Goal: Task Accomplishment & Management: Use online tool/utility

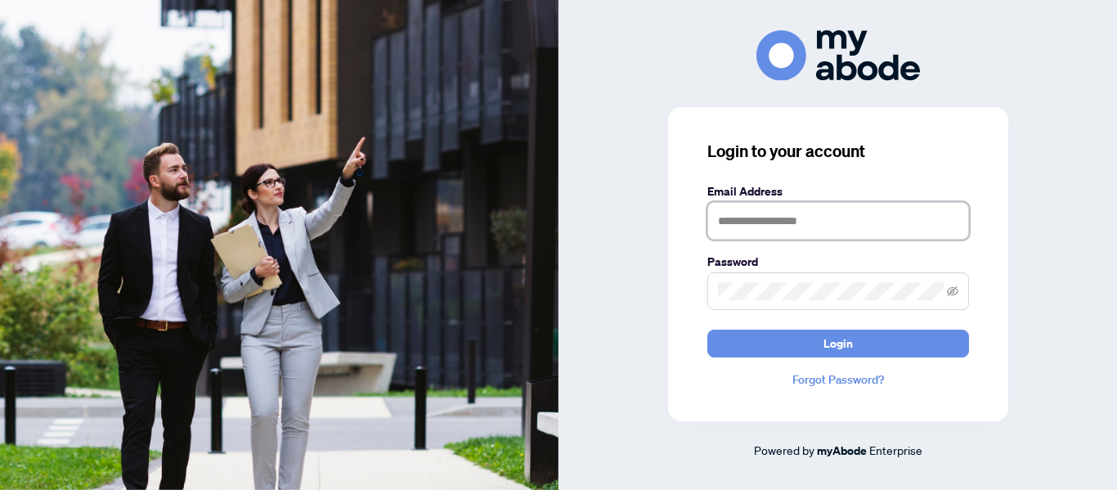
click at [758, 212] on input "text" at bounding box center [839, 221] width 262 height 38
type input "**********"
click at [708, 330] on button "Login" at bounding box center [839, 344] width 262 height 28
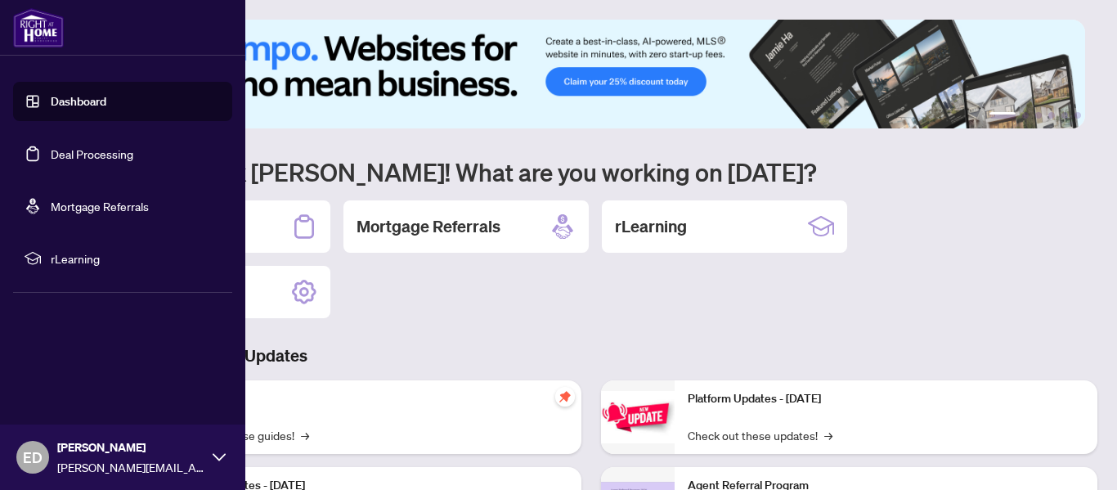
click at [51, 156] on link "Deal Processing" at bounding box center [92, 153] width 83 height 15
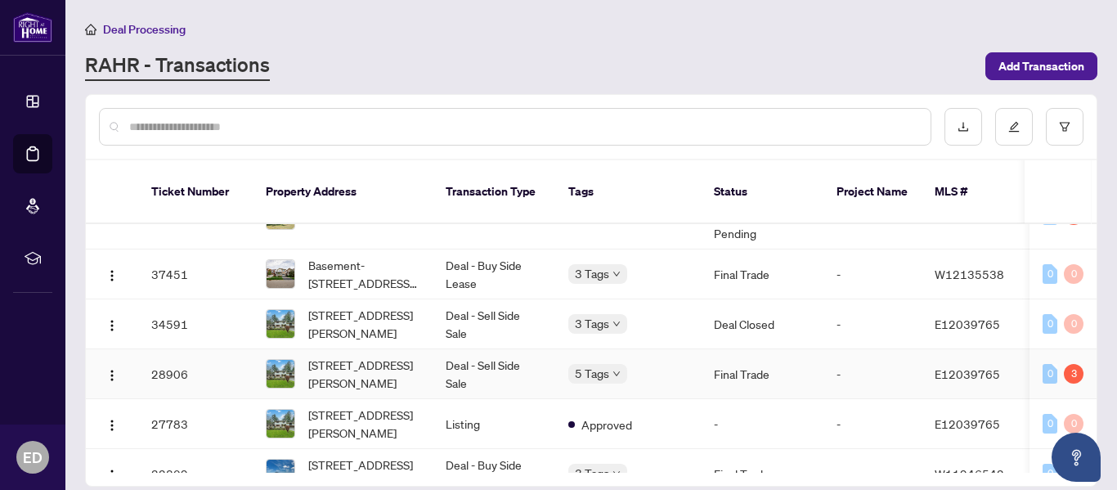
scroll to position [82, 0]
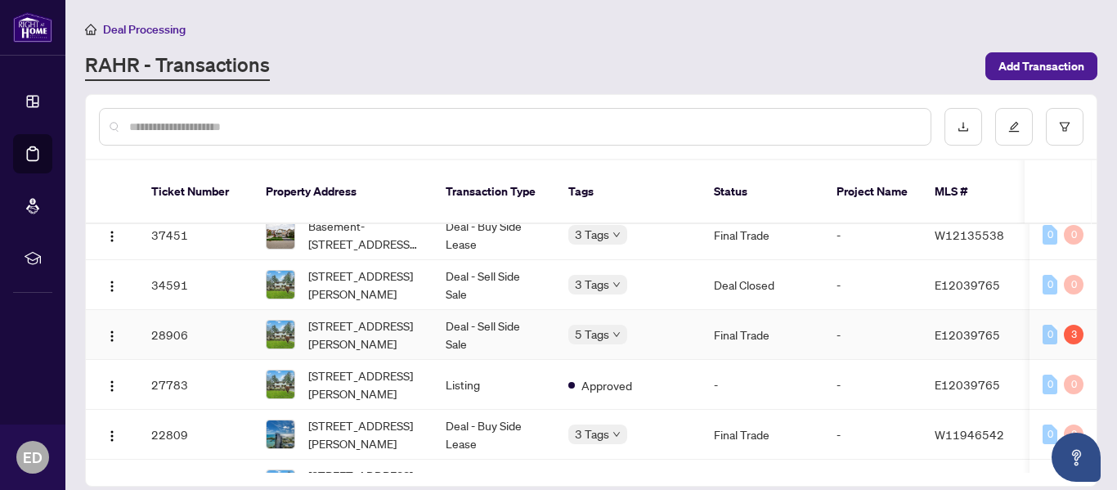
click at [521, 319] on td "Deal - Sell Side Sale" at bounding box center [494, 335] width 123 height 50
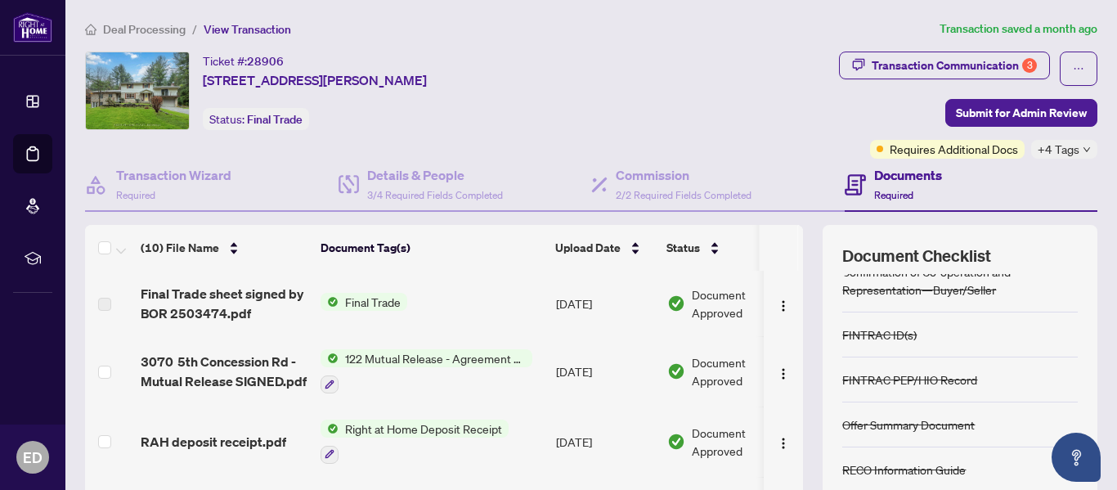
click at [658, 17] on main "Deal Processing / View Transaction Transaction saved a month ago Ticket #: 2890…" at bounding box center [591, 245] width 1052 height 490
click at [954, 66] on div "Transaction Communication 3" at bounding box center [954, 65] width 165 height 26
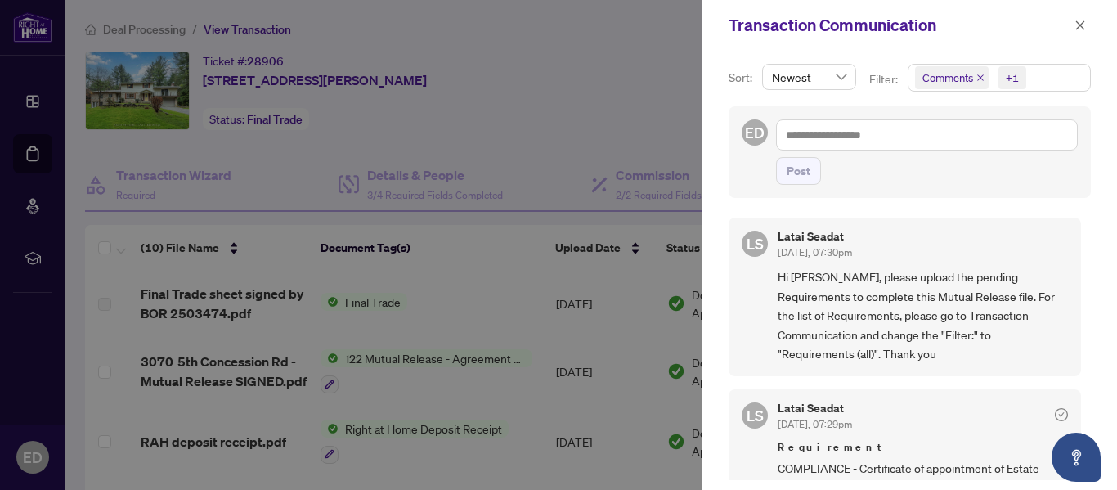
click at [571, 48] on div at bounding box center [558, 245] width 1117 height 490
click at [839, 75] on span "Newest" at bounding box center [809, 77] width 74 height 25
click at [848, 54] on div "Sort: Newest desc asc Newest Oldest Filter: Comments +1 ED Post LS Latai Seadat…" at bounding box center [910, 270] width 415 height 439
click at [1074, 23] on button "button" at bounding box center [1080, 26] width 21 height 20
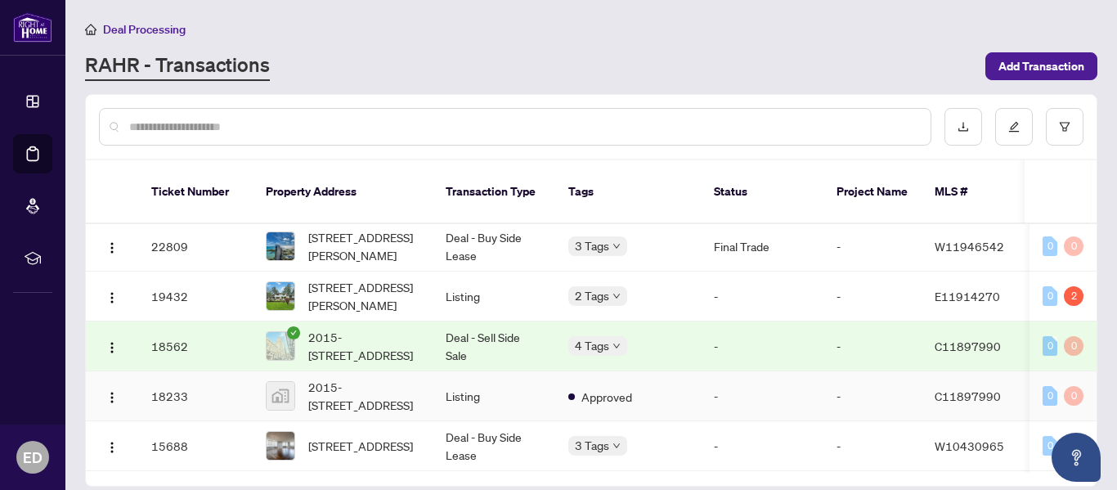
scroll to position [263, 0]
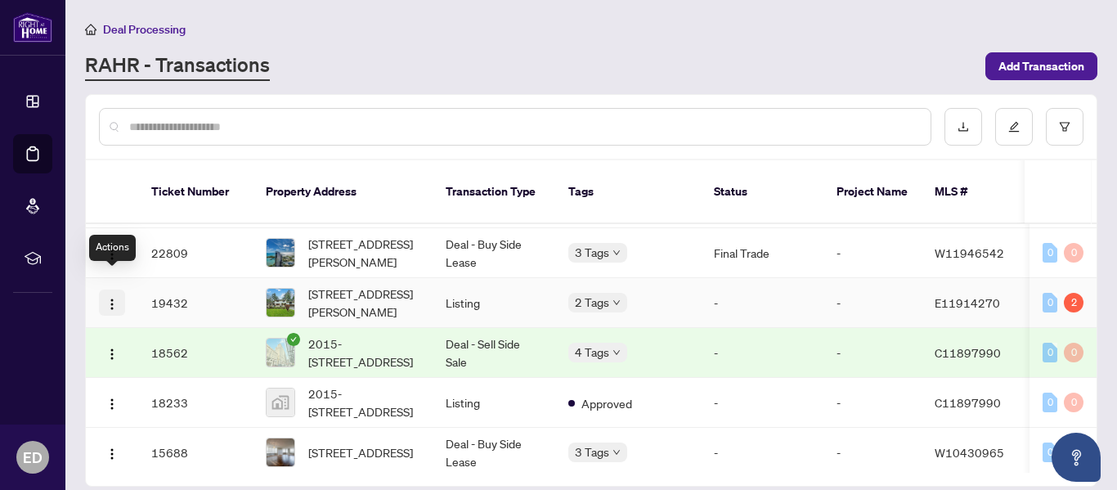
click at [117, 294] on button "button" at bounding box center [112, 303] width 26 height 26
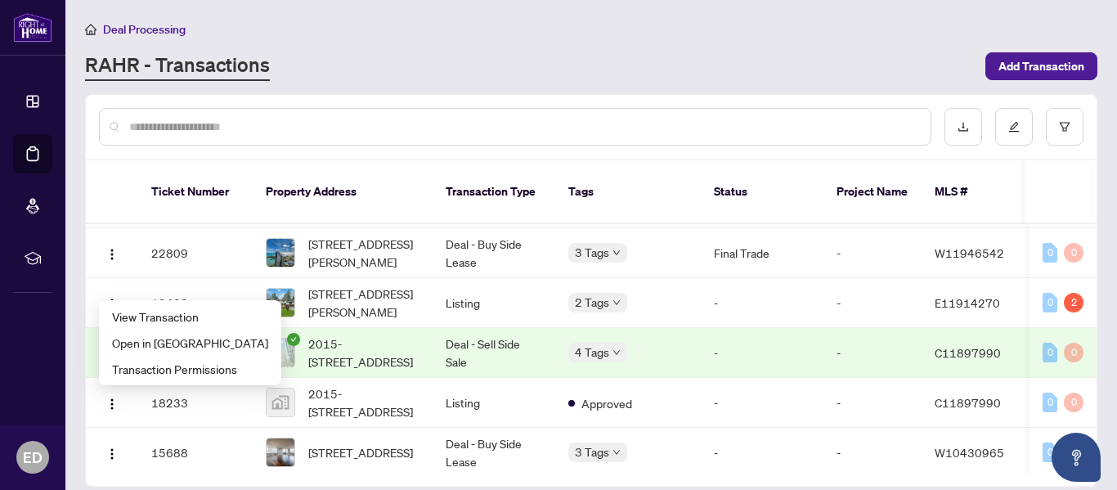
click at [474, 134] on input "text" at bounding box center [523, 127] width 789 height 18
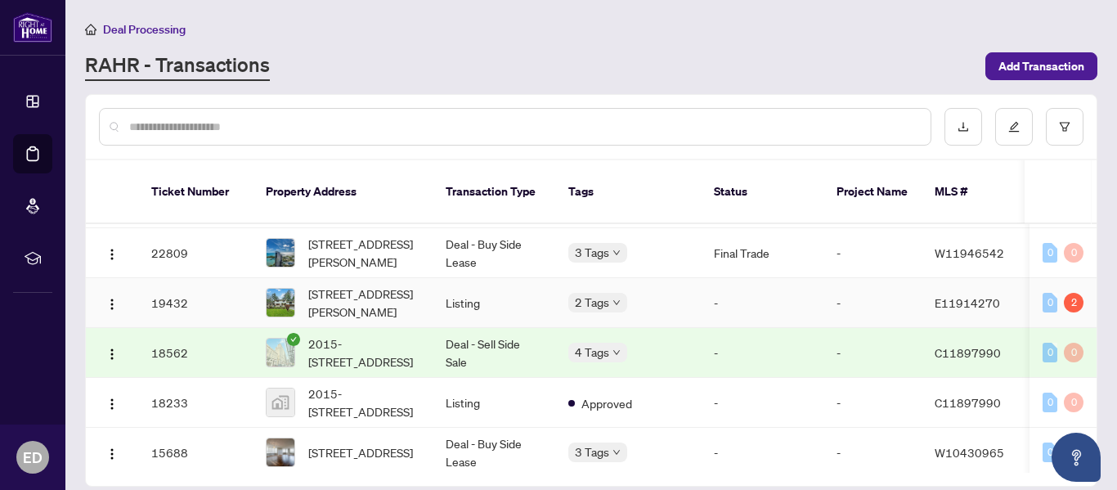
scroll to position [0, 0]
